Goal: Task Accomplishment & Management: Use online tool/utility

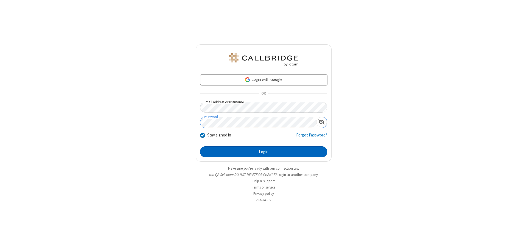
click at [263, 152] on button "Login" at bounding box center [263, 152] width 127 height 11
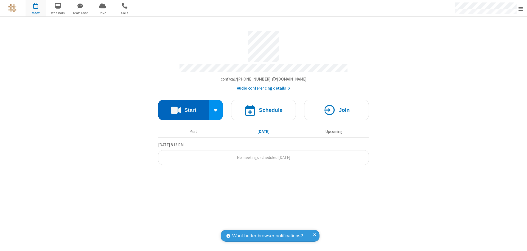
click at [183, 108] on button "Start" at bounding box center [183, 110] width 51 height 21
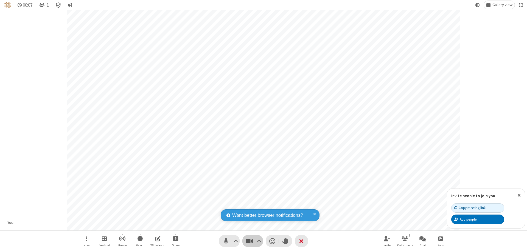
click at [249, 241] on span "Stop video (⌘+Shift+V)" at bounding box center [249, 241] width 8 height 8
click at [249, 241] on span "Start video (⌘+Shift+V)" at bounding box center [249, 241] width 8 height 8
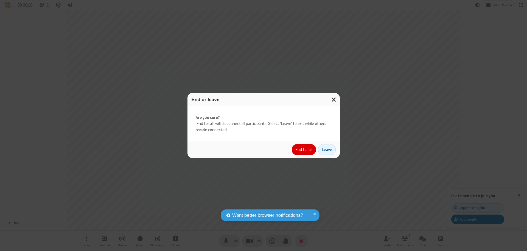
click at [304, 150] on button "End for all" at bounding box center [304, 149] width 24 height 11
